Goal: Check status: Check status

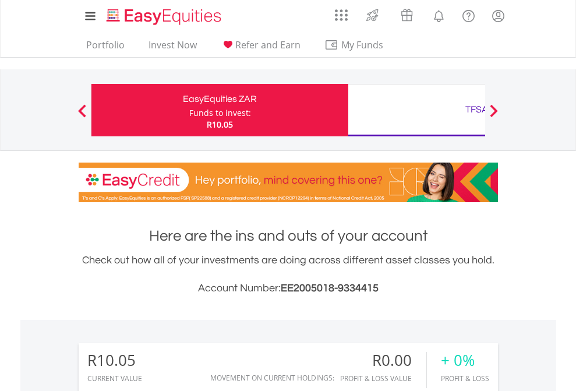
scroll to position [112, 183]
click at [189, 110] on div "Funds to invest:" at bounding box center [220, 113] width 62 height 12
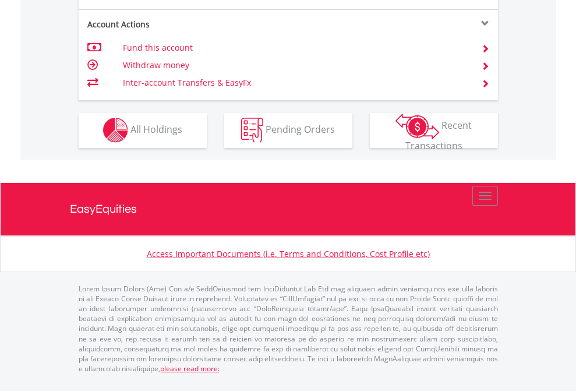
scroll to position [993, 0]
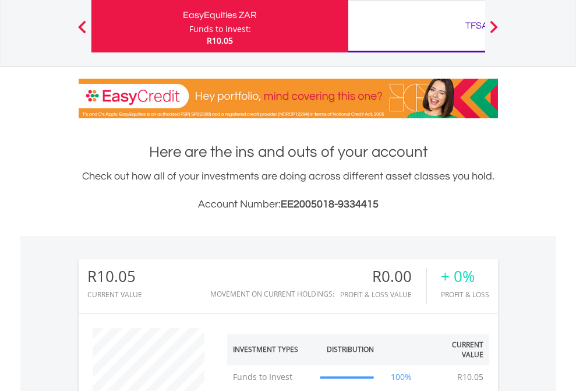
click at [416, 26] on div "TFSA" at bounding box center [476, 25] width 243 height 16
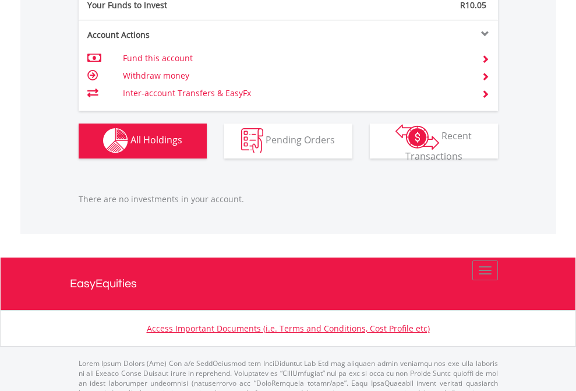
scroll to position [1153, 0]
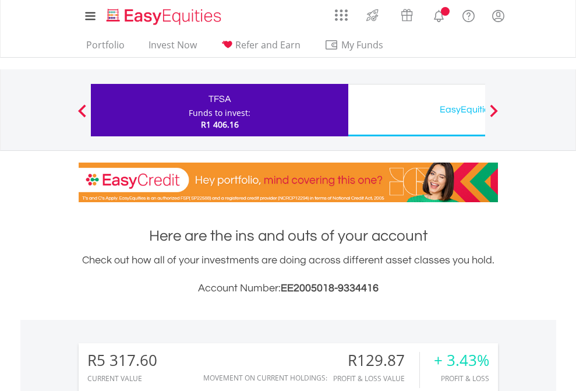
scroll to position [112, 183]
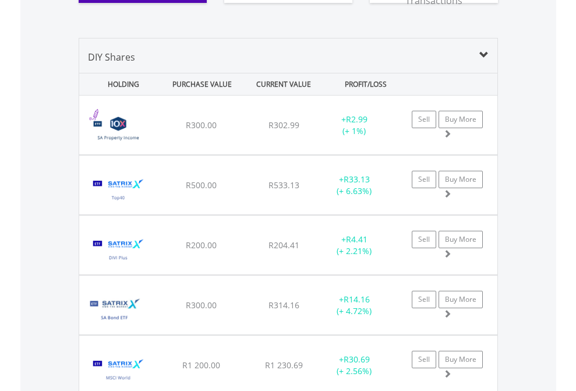
scroll to position [1295, 0]
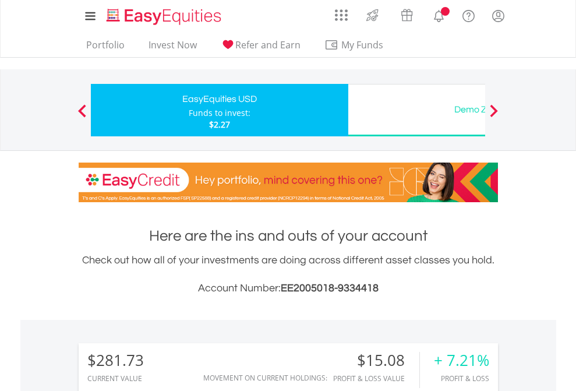
scroll to position [112, 183]
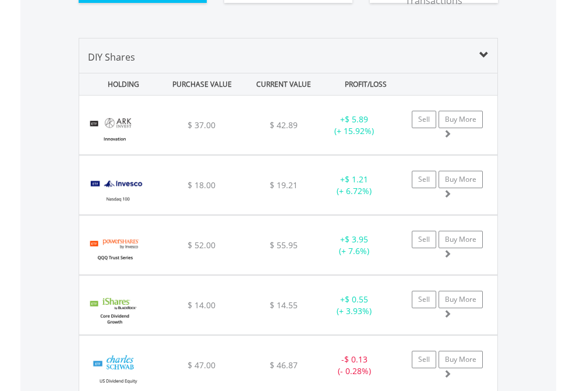
scroll to position [1318, 0]
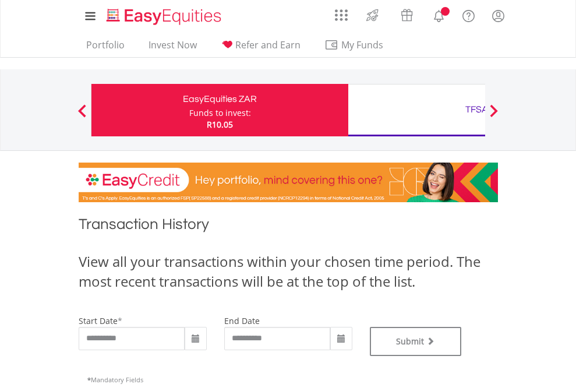
type input "**********"
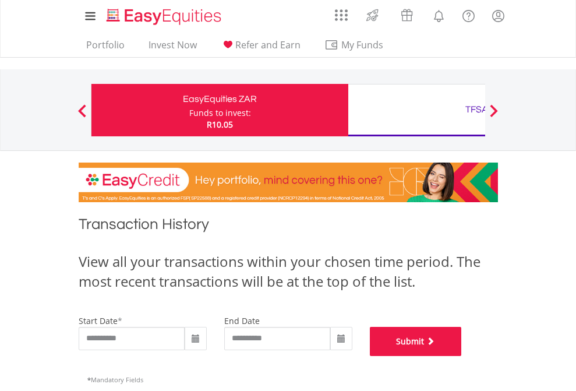
click at [462, 356] on button "Submit" at bounding box center [416, 341] width 92 height 29
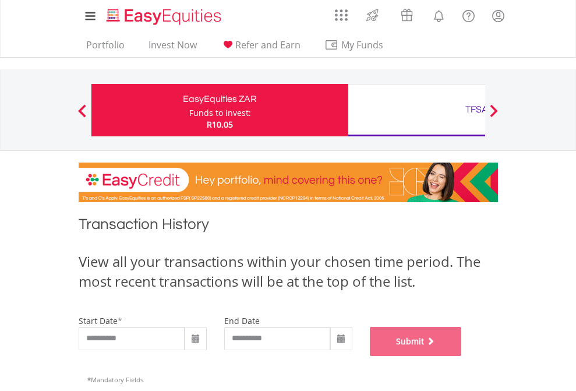
scroll to position [472, 0]
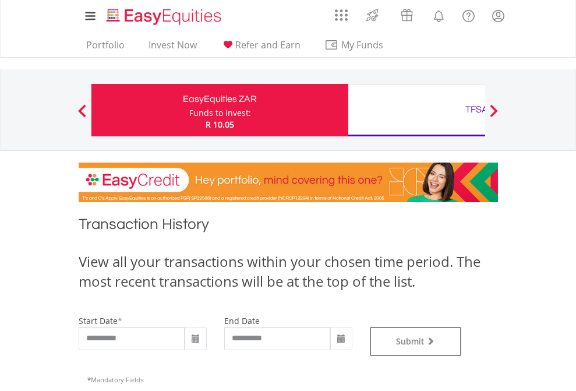
click at [416, 110] on div "TFSA" at bounding box center [476, 109] width 243 height 16
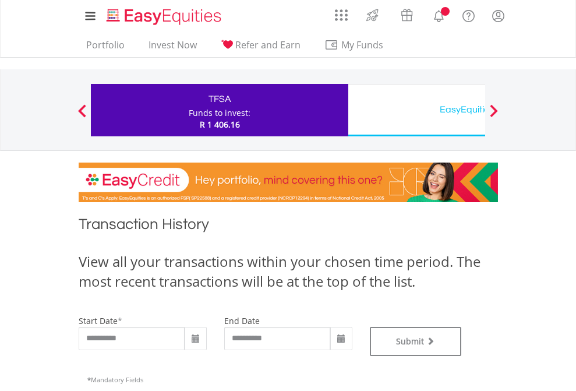
type input "**********"
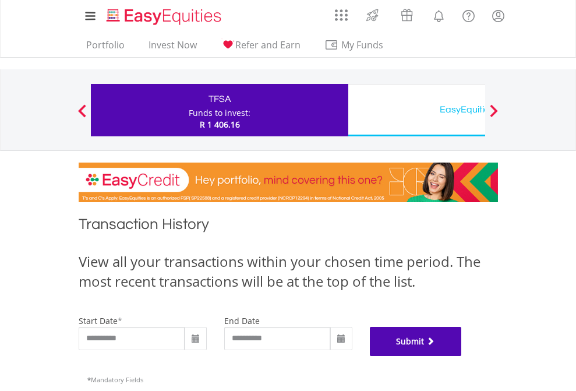
click at [462, 356] on button "Submit" at bounding box center [416, 341] width 92 height 29
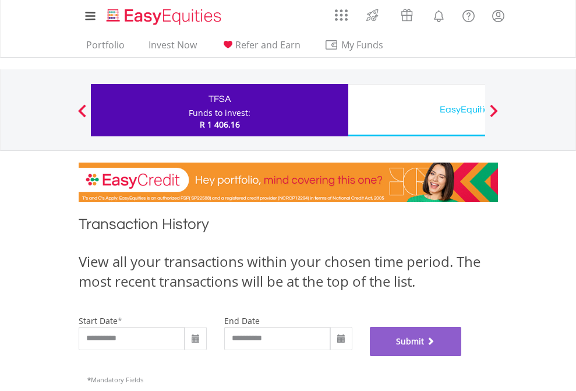
scroll to position [472, 0]
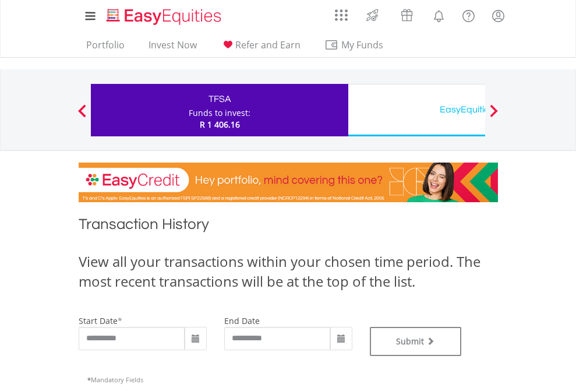
click at [416, 110] on div "EasyEquities USD" at bounding box center [476, 109] width 243 height 16
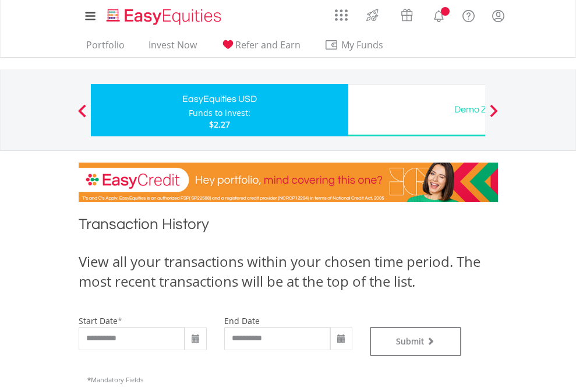
type input "**********"
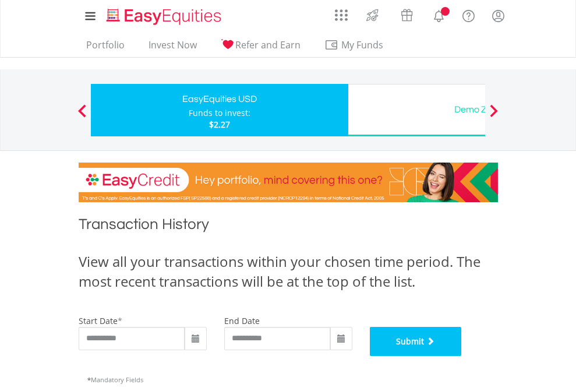
click at [462, 356] on button "Submit" at bounding box center [416, 341] width 92 height 29
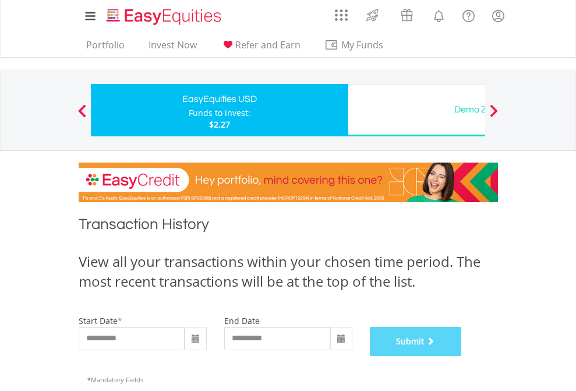
scroll to position [472, 0]
